Goal: Information Seeking & Learning: Learn about a topic

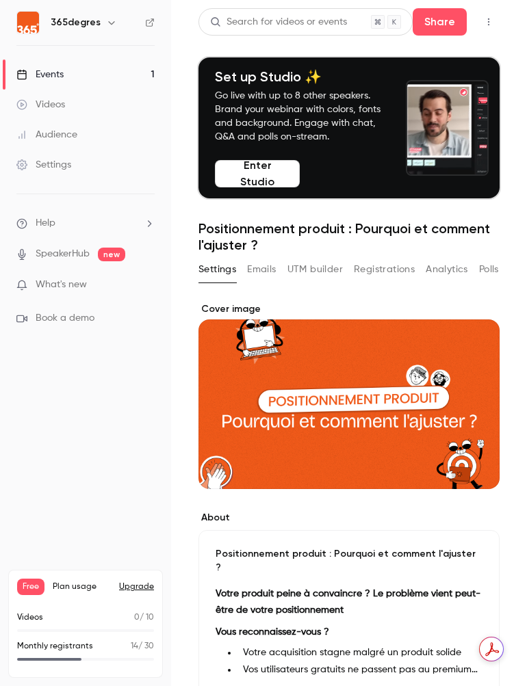
click at [80, 135] on link "Audience" at bounding box center [85, 135] width 171 height 30
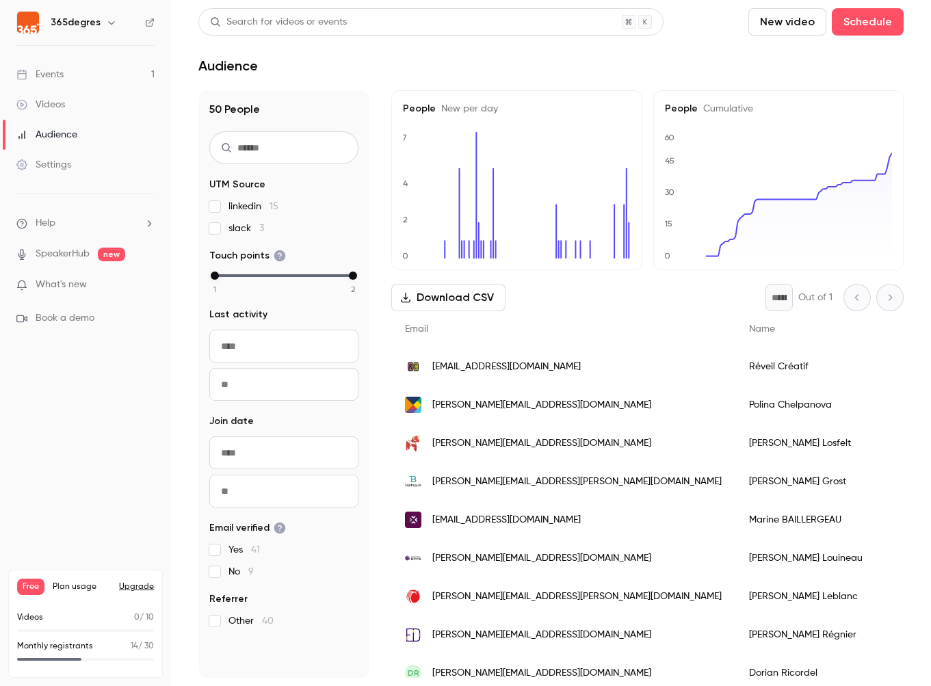
click at [47, 109] on div "Videos" at bounding box center [40, 105] width 49 height 14
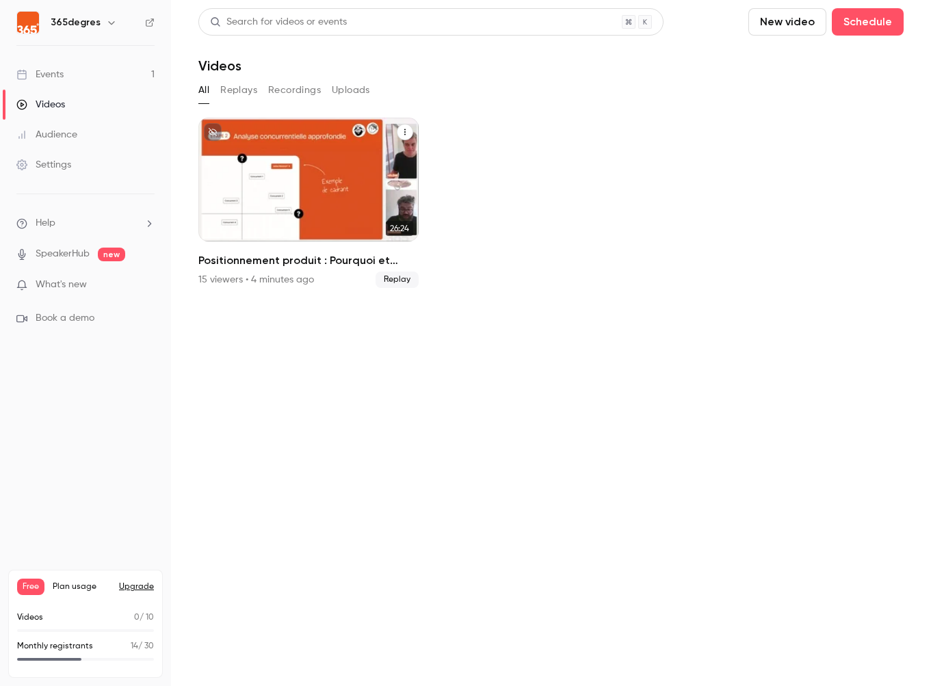
click at [298, 263] on h2 "Positionnement produit : Pourquoi et comment l'ajuster ?" at bounding box center [308, 260] width 220 height 16
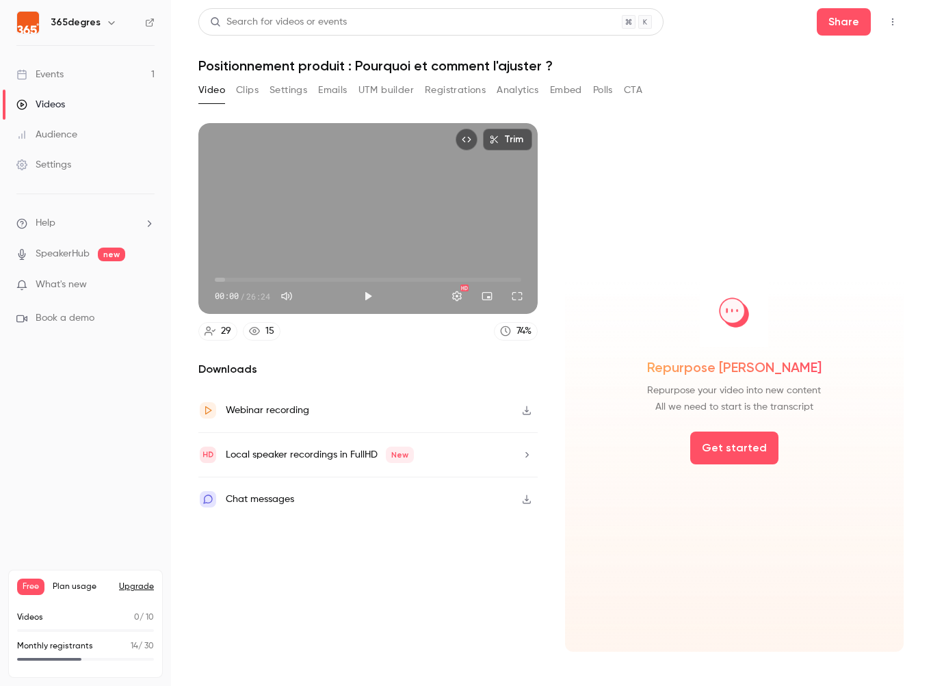
click at [509, 96] on button "Analytics" at bounding box center [518, 90] width 42 height 22
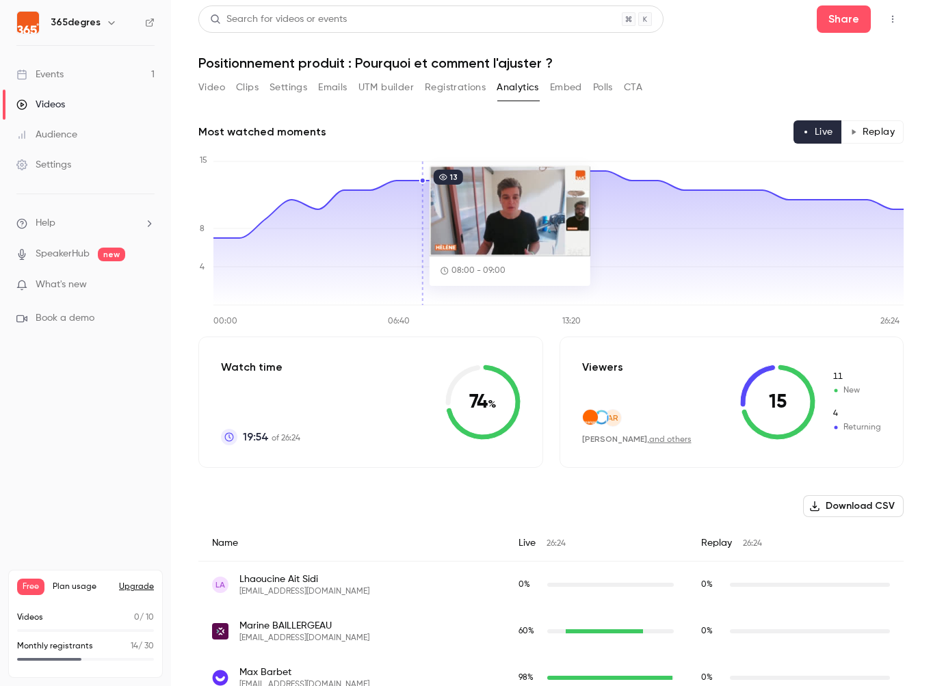
scroll to position [5, 0]
